Goal: Task Accomplishment & Management: Use online tool/utility

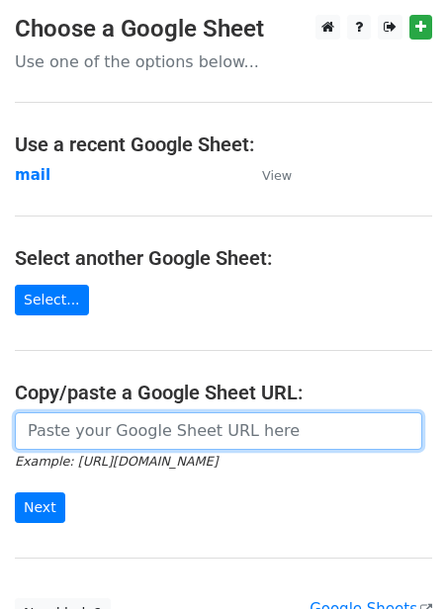
click at [136, 423] on input "url" at bounding box center [218, 431] width 407 height 38
paste input "https://docs.google.com/spreadsheets/d/1jLHnsz--_ZfDqRg_OH2xrkmhbGZ3izLOtmH_H2J…"
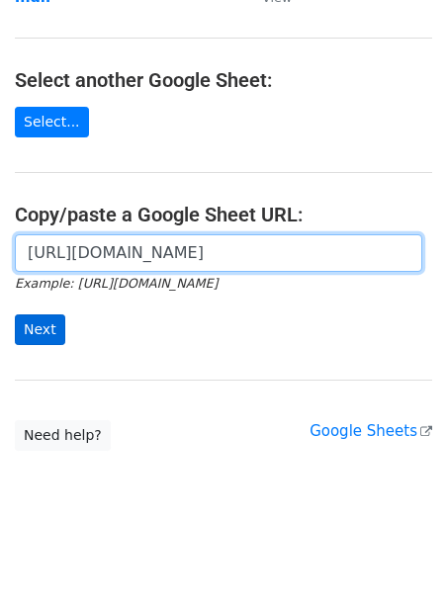
type input "https://docs.google.com/spreadsheets/d/1jLHnsz--_ZfDqRg_OH2xrkmhbGZ3izLOtmH_H2J…"
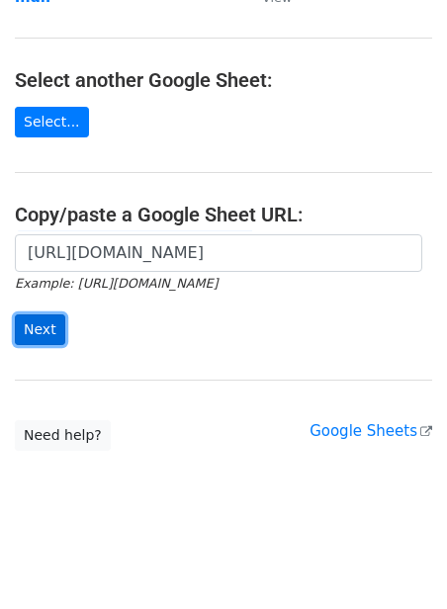
scroll to position [0, 0]
click at [37, 334] on input "Next" at bounding box center [40, 329] width 50 height 31
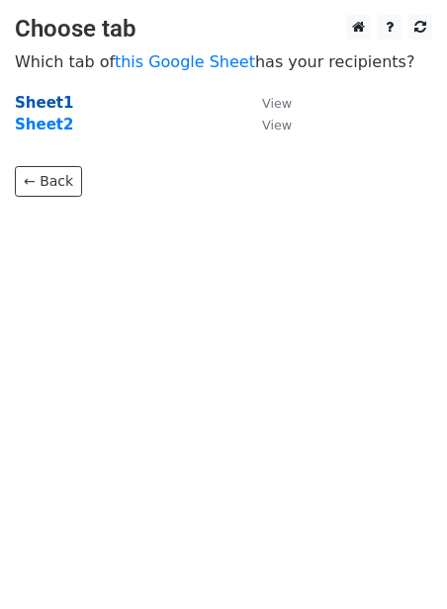
click at [59, 95] on strong "Sheet1" at bounding box center [44, 103] width 58 height 18
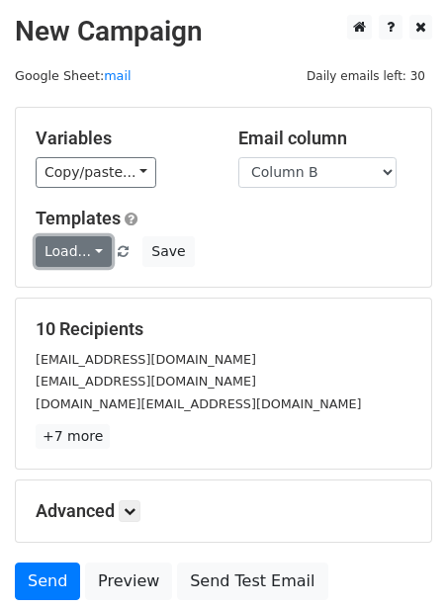
click at [93, 251] on link "Load..." at bounding box center [74, 251] width 76 height 31
drag, startPoint x: 78, startPoint y: 288, endPoint x: 101, endPoint y: 294, distance: 23.8
click at [78, 288] on link "Guest Post" at bounding box center [115, 296] width 156 height 32
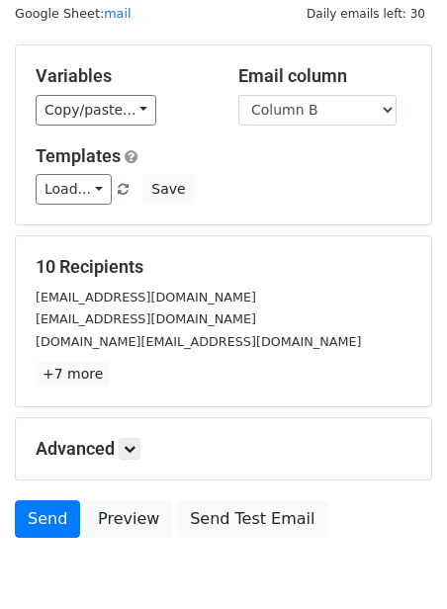
scroll to position [159, 0]
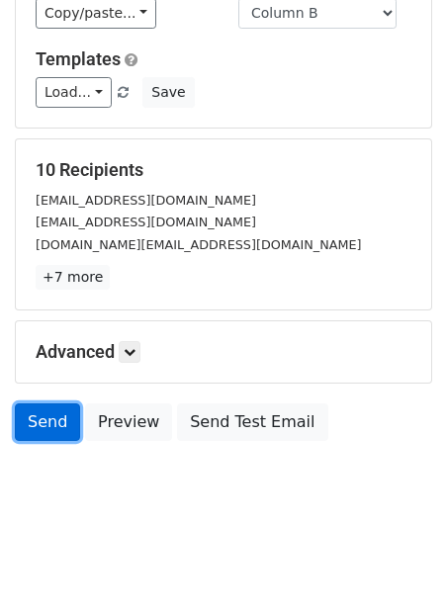
click at [63, 409] on link "Send" at bounding box center [47, 422] width 65 height 38
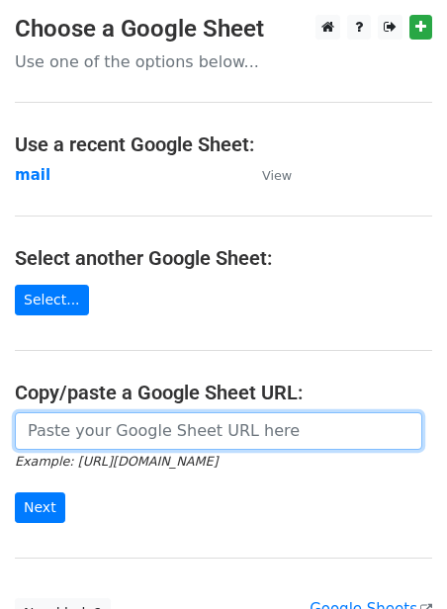
click at [107, 438] on input "url" at bounding box center [218, 431] width 407 height 38
paste input "https://docs.google.com/spreadsheets/d/1jLHnsz--_ZfDqRg_OH2xrkmhbGZ3izLOtmH_H2J…"
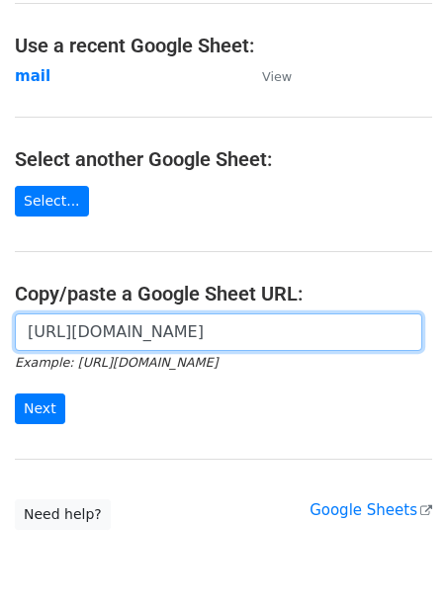
scroll to position [178, 0]
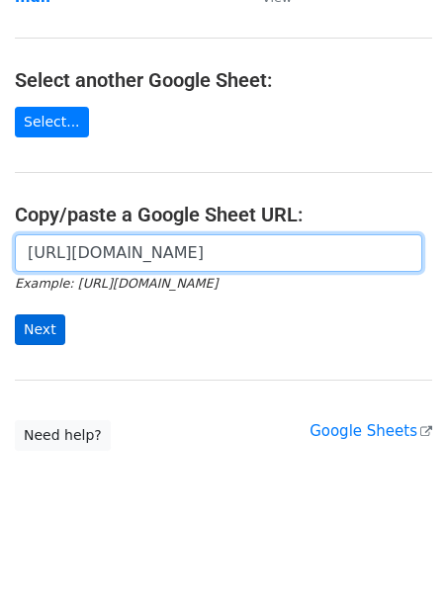
type input "https://docs.google.com/spreadsheets/d/1jLHnsz--_ZfDqRg_OH2xrkmhbGZ3izLOtmH_H2J…"
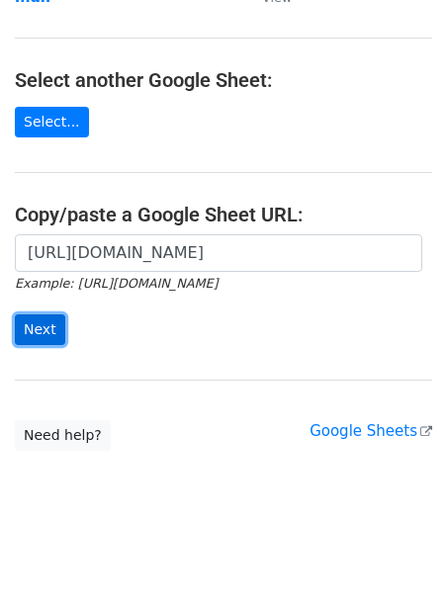
click at [41, 333] on input "Next" at bounding box center [40, 329] width 50 height 31
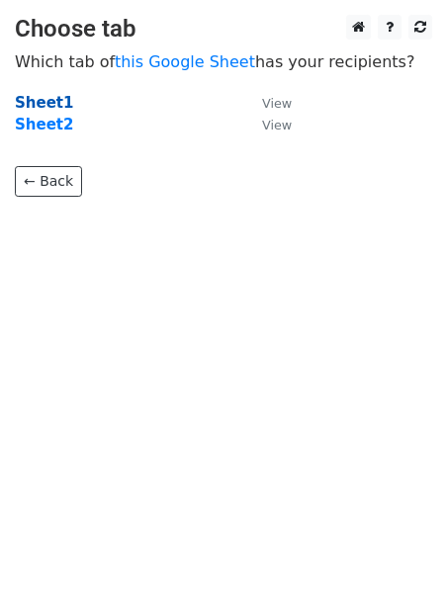
click at [51, 98] on strong "Sheet1" at bounding box center [44, 103] width 58 height 18
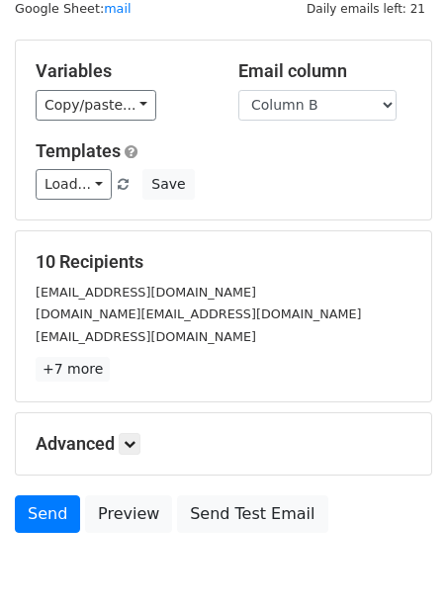
scroll to position [80, 0]
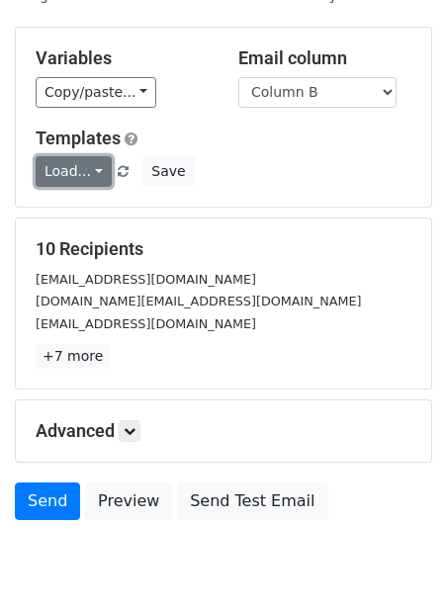
click at [96, 180] on link "Load..." at bounding box center [74, 171] width 76 height 31
click at [102, 221] on link "Guest Post" at bounding box center [115, 216] width 156 height 32
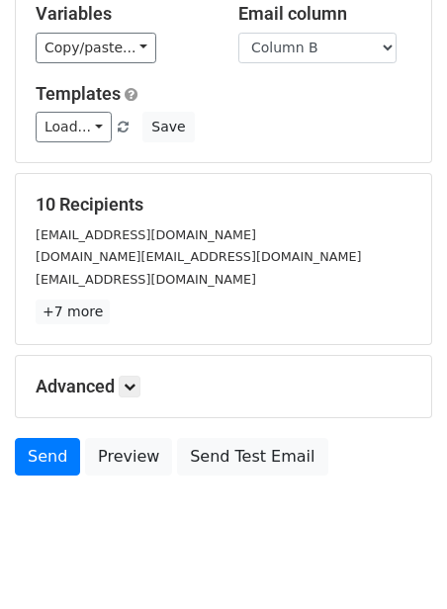
scroll to position [159, 0]
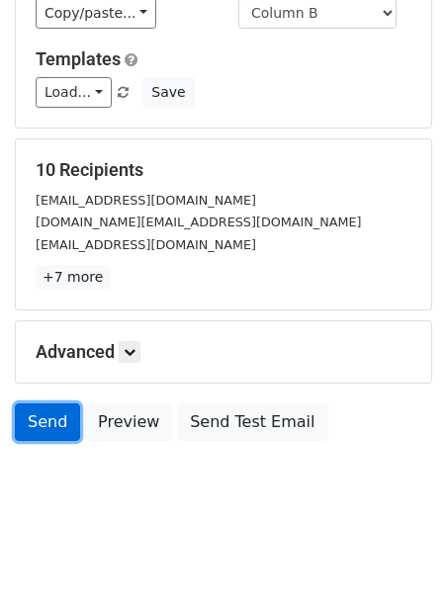
click at [53, 420] on link "Send" at bounding box center [47, 422] width 65 height 38
